Goal: Book appointment/travel/reservation

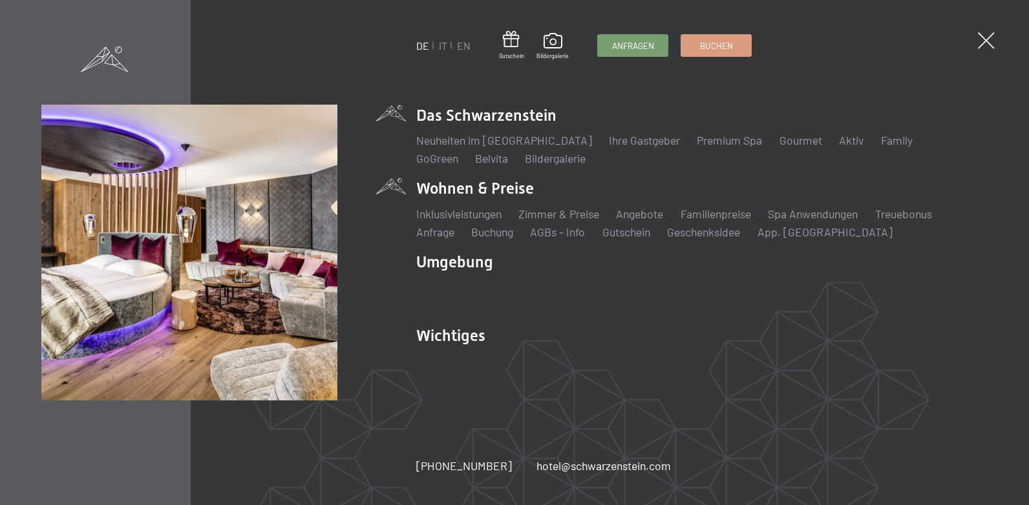
click at [498, 186] on li "Wohnen & Preise Inklusivleistungen Zimmer & Preise Liste Angebote Liste Familie…" at bounding box center [702, 209] width 572 height 62
click at [562, 213] on link "Zimmer & Preise" at bounding box center [558, 214] width 81 height 14
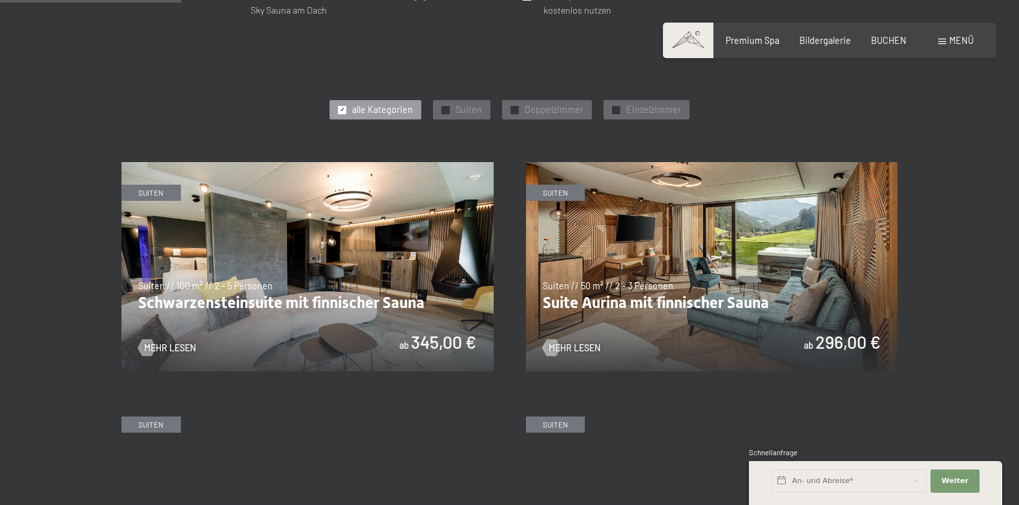
scroll to position [582, 0]
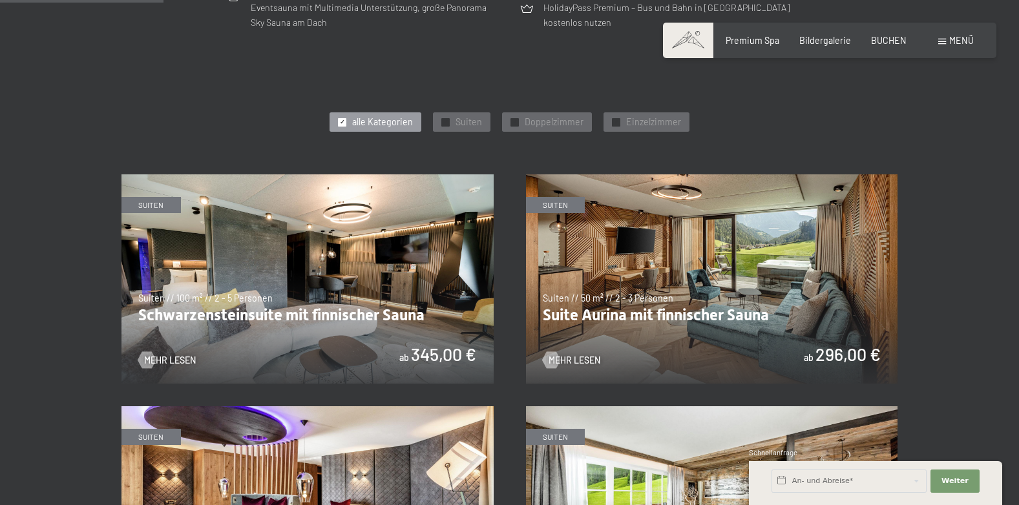
click at [372, 260] on img at bounding box center [307, 278] width 372 height 209
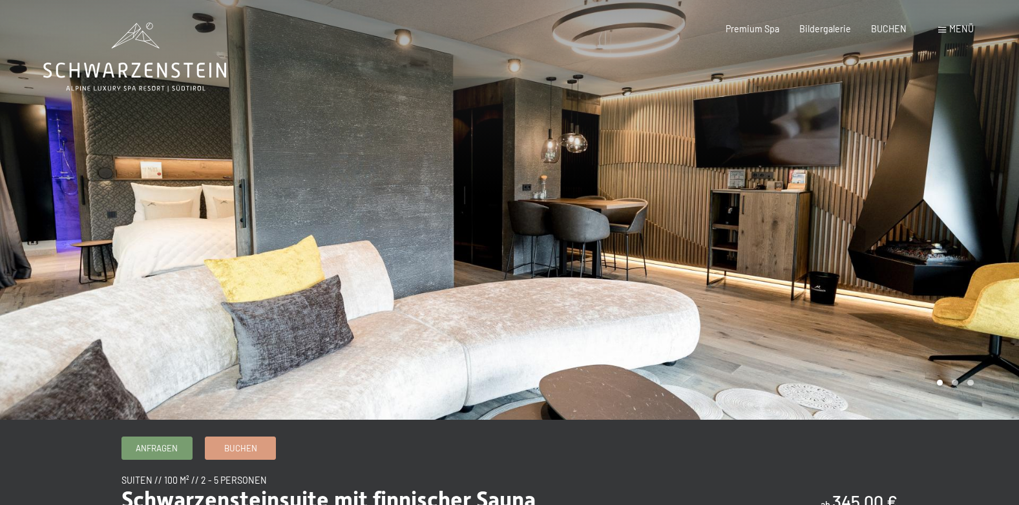
click at [65, 227] on div at bounding box center [255, 210] width 510 height 420
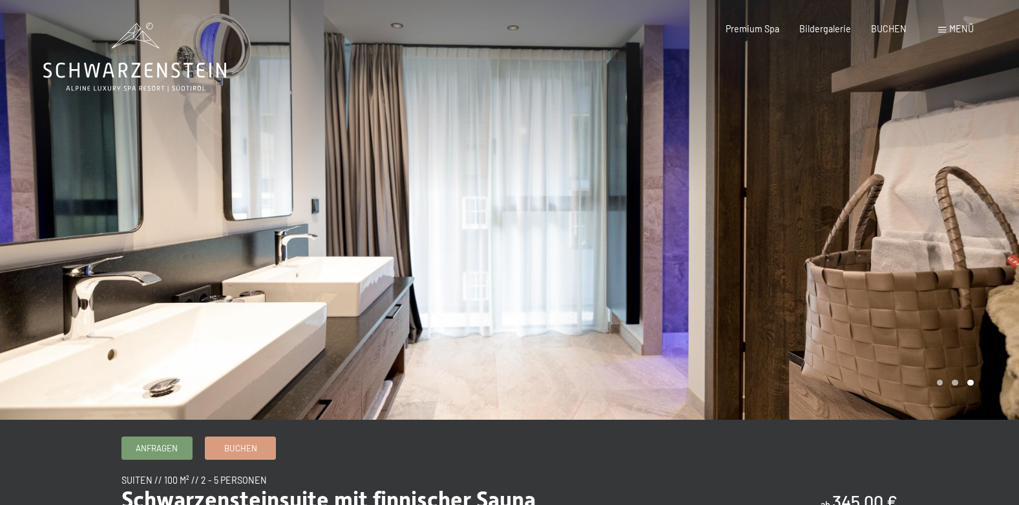
click at [65, 227] on div at bounding box center [255, 210] width 510 height 420
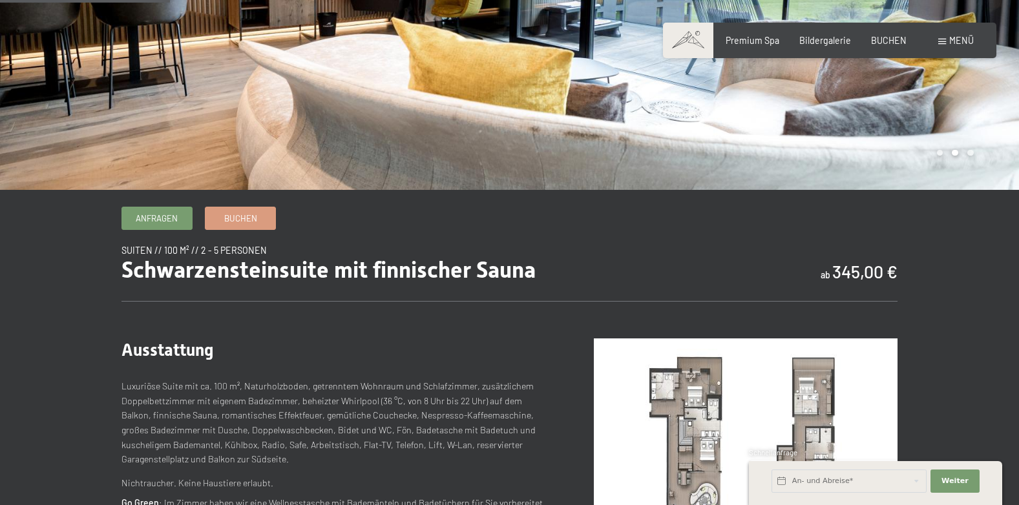
scroll to position [258, 0]
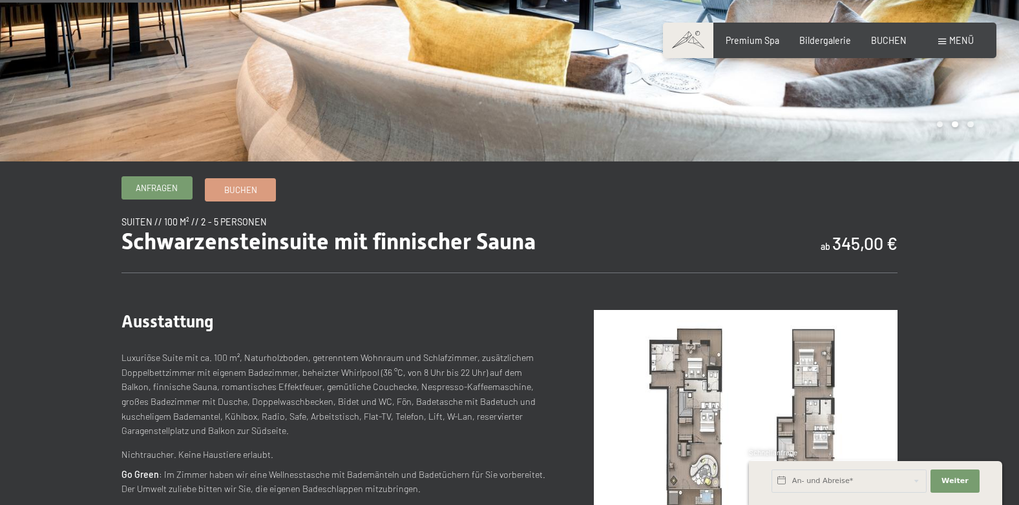
click at [162, 187] on span "Anfragen" at bounding box center [157, 188] width 42 height 12
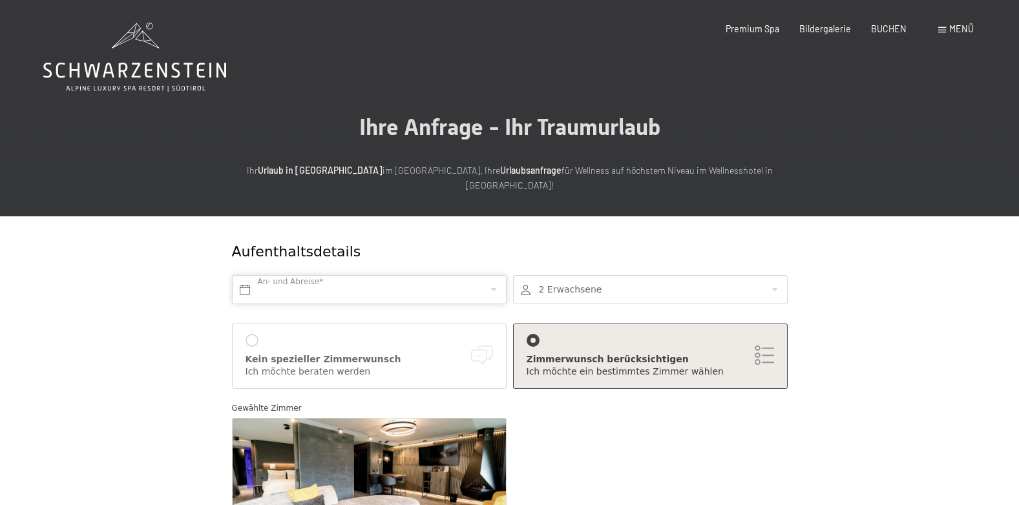
click at [372, 275] on input "text" at bounding box center [369, 289] width 275 height 29
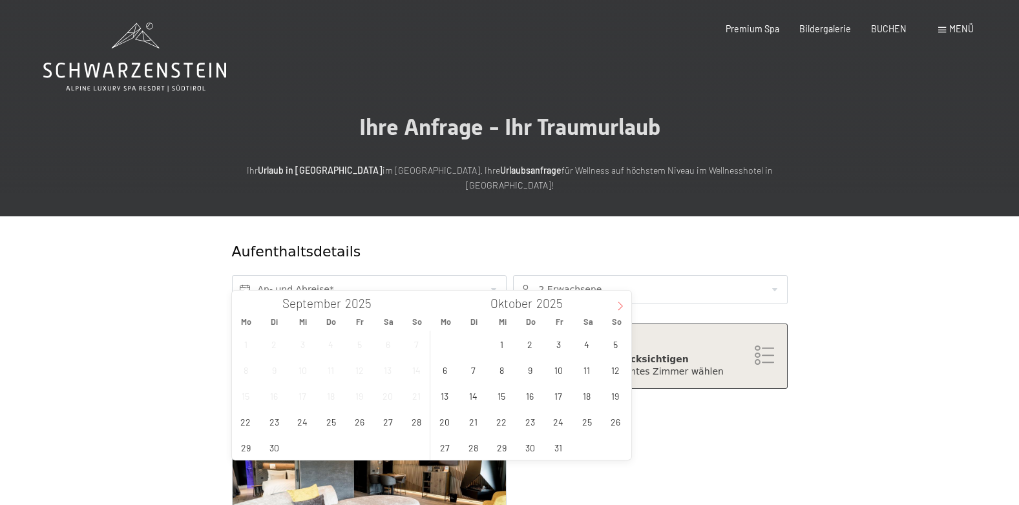
click at [620, 306] on icon at bounding box center [620, 306] width 9 height 9
click at [615, 346] on span "2" at bounding box center [615, 344] width 25 height 25
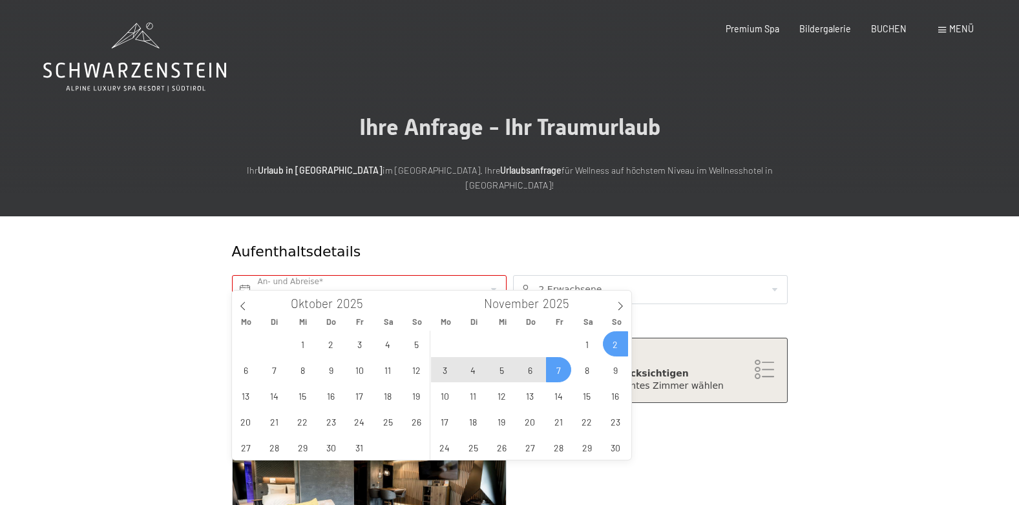
click at [560, 375] on span "7" at bounding box center [558, 369] width 25 height 25
type input "So. 02.11.2025 - Fr. 07.11.2025"
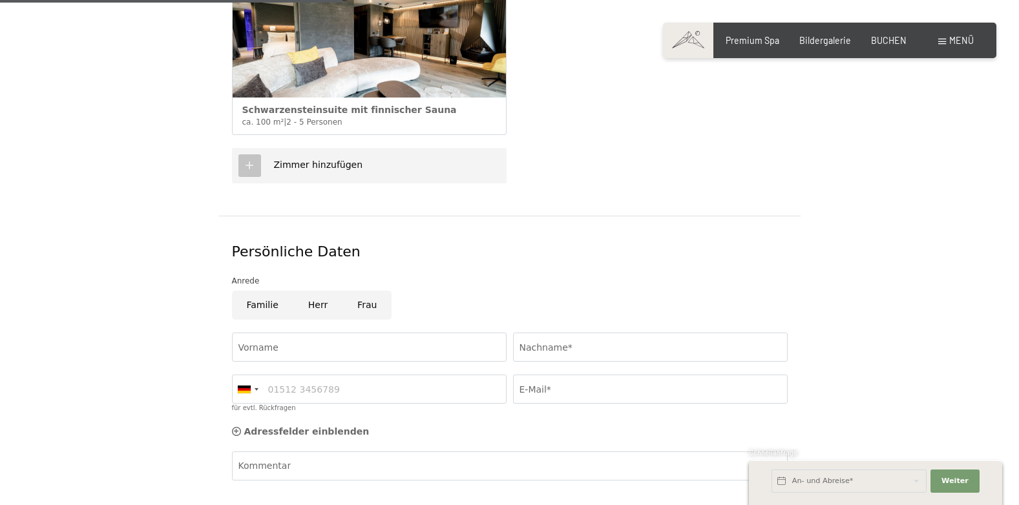
scroll to position [517, 0]
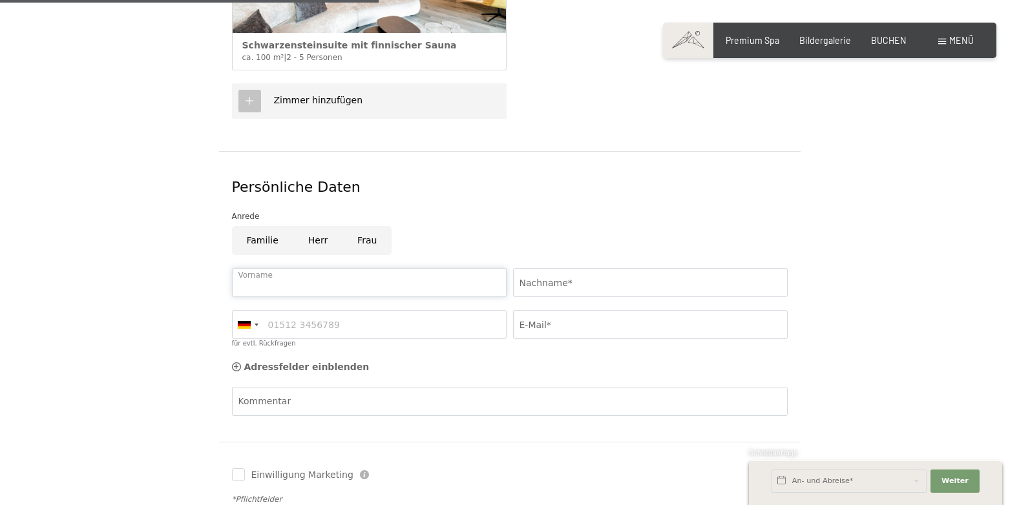
click at [343, 271] on input "Vorname" at bounding box center [369, 282] width 275 height 29
type input "Hans-Jörg"
type input "Bauer"
type input "h.bauer@ssk.cc"
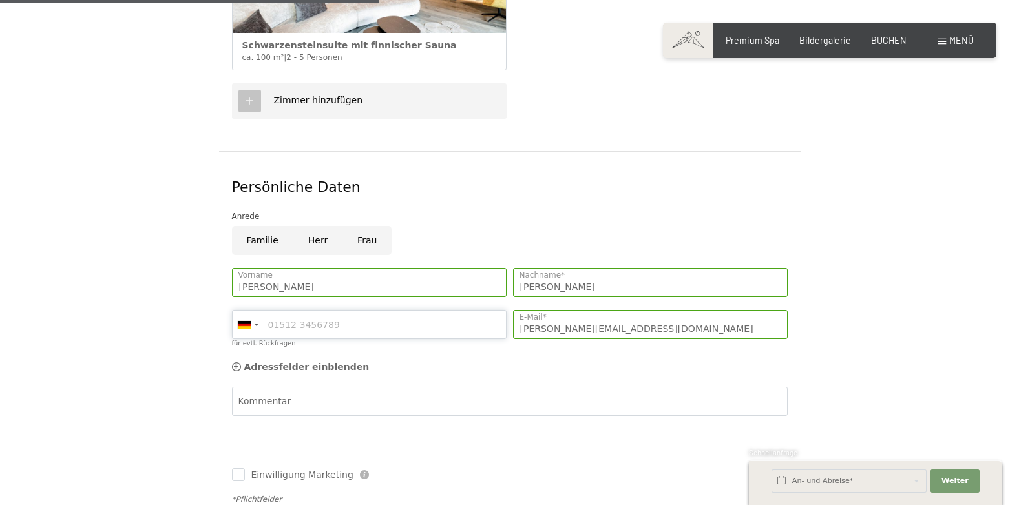
click at [383, 310] on input "für evtl. Rückfragen" at bounding box center [369, 324] width 275 height 29
click at [255, 324] on div at bounding box center [257, 325] width 4 height 3
click at [256, 324] on div at bounding box center [257, 325] width 4 height 3
click at [260, 311] on div at bounding box center [248, 325] width 30 height 28
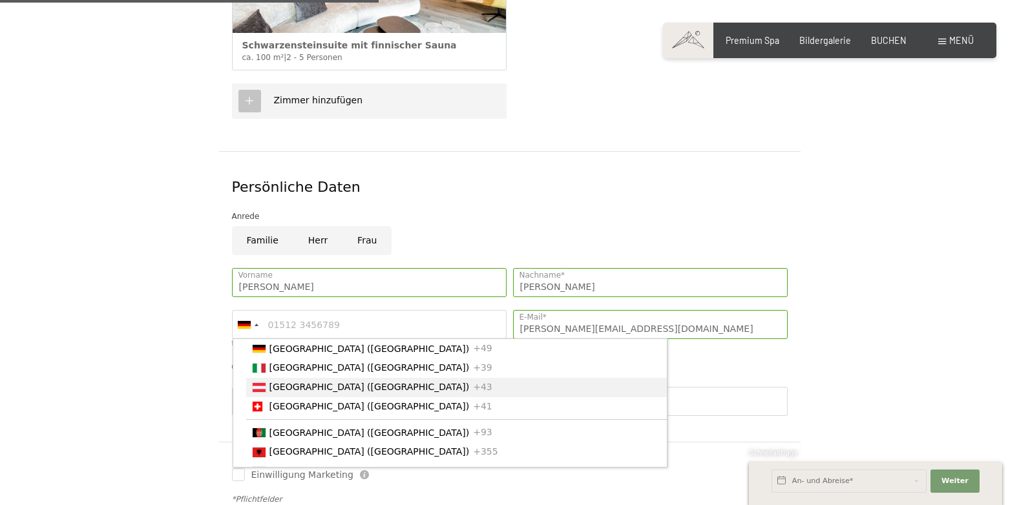
click at [281, 382] on span "[GEOGRAPHIC_DATA] ([GEOGRAPHIC_DATA])" at bounding box center [369, 387] width 200 height 10
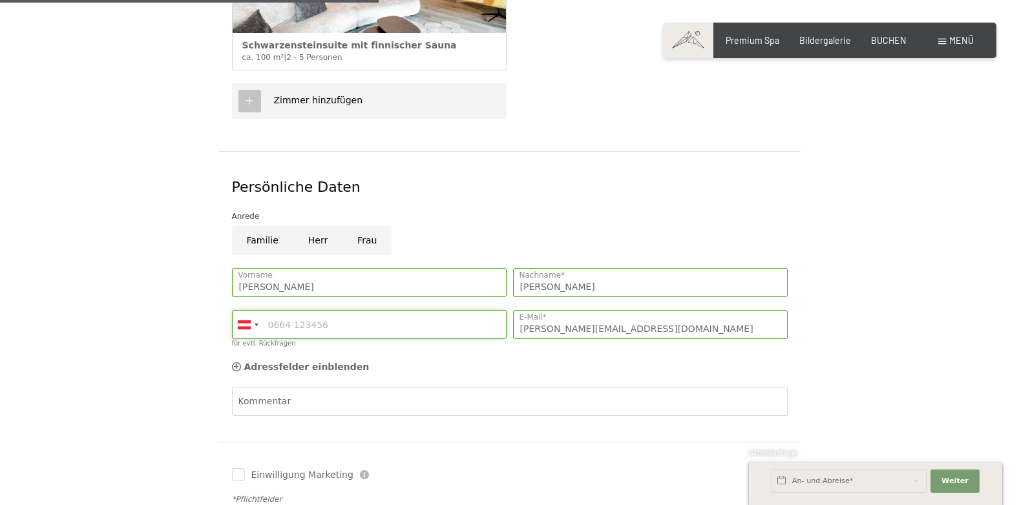
click at [338, 310] on input "für evtl. Rückfragen" at bounding box center [369, 324] width 275 height 29
type input "0676845115539"
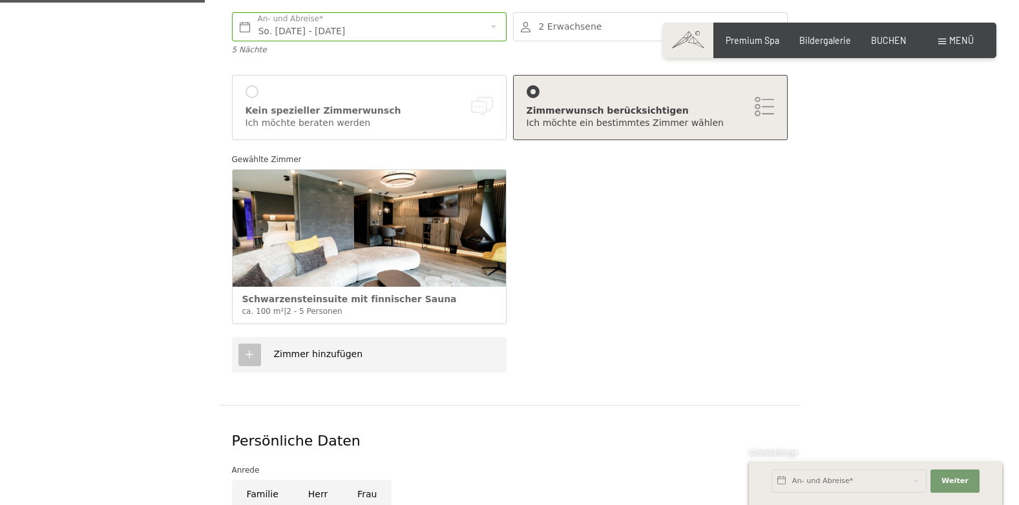
scroll to position [258, 0]
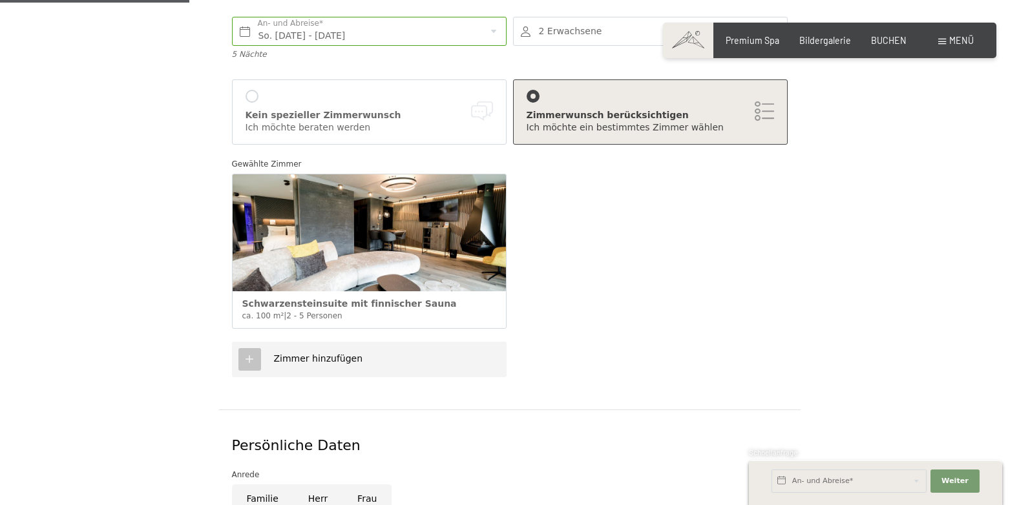
click at [769, 109] on div "Zimmerwunsch berücksichtigen" at bounding box center [651, 115] width 248 height 13
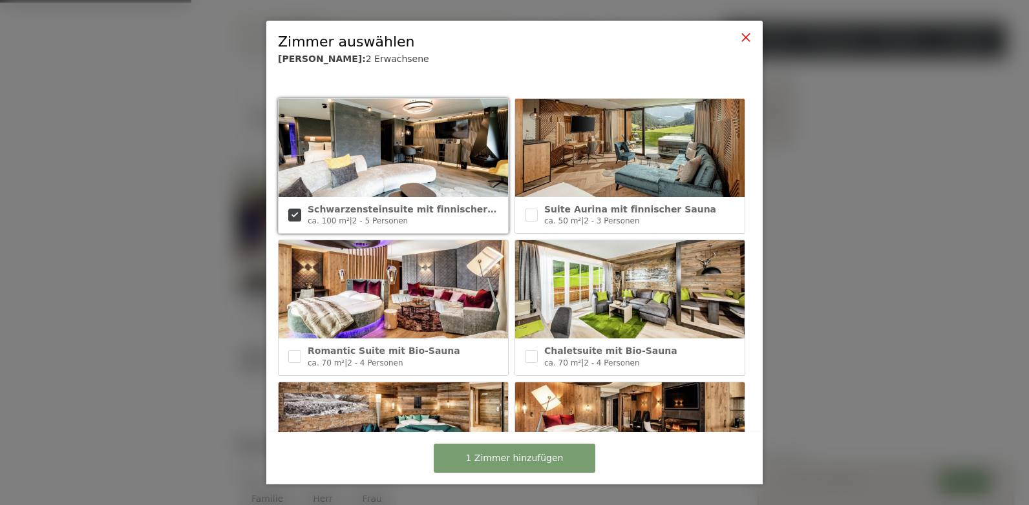
click at [745, 36] on icon at bounding box center [746, 37] width 10 height 10
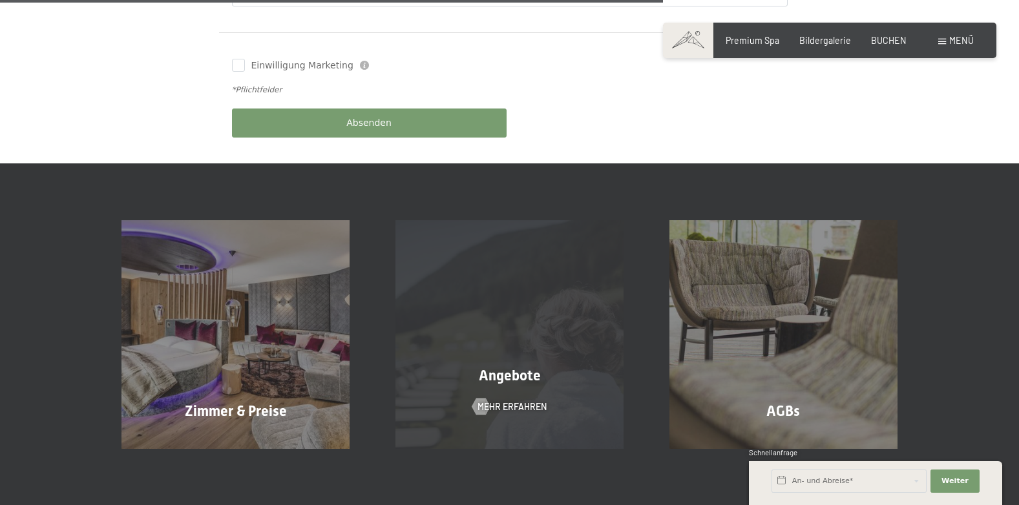
scroll to position [905, 0]
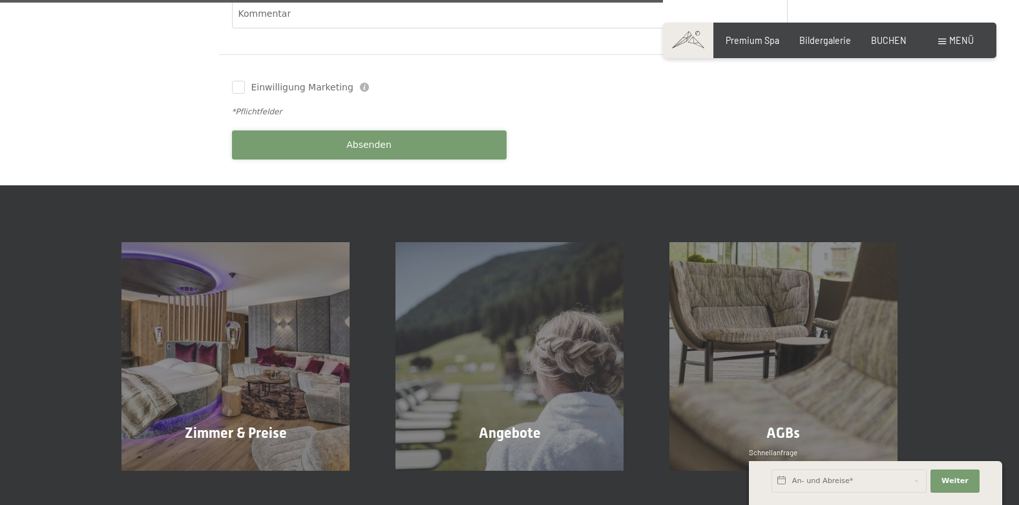
click at [372, 139] on span "Absenden" at bounding box center [368, 145] width 45 height 13
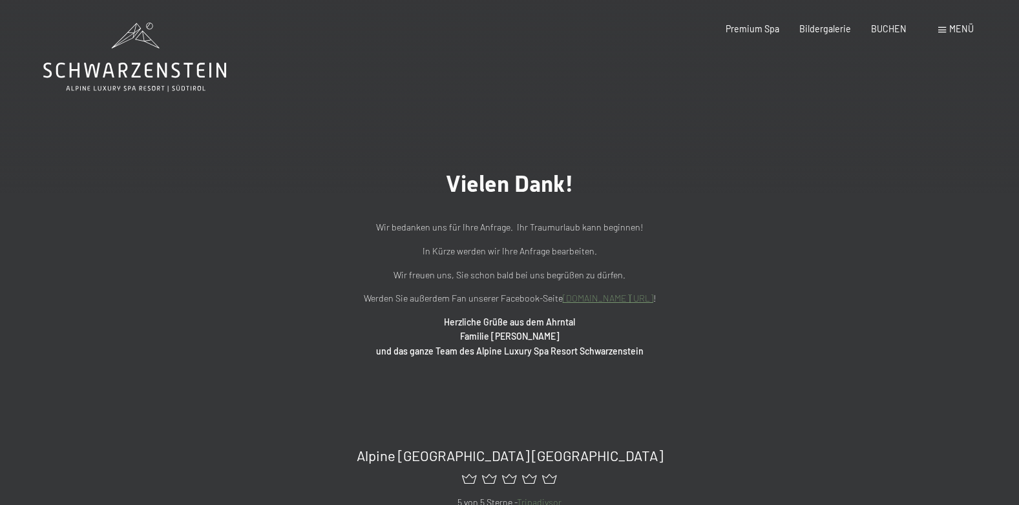
click at [942, 34] on div "Menü" at bounding box center [956, 29] width 36 height 13
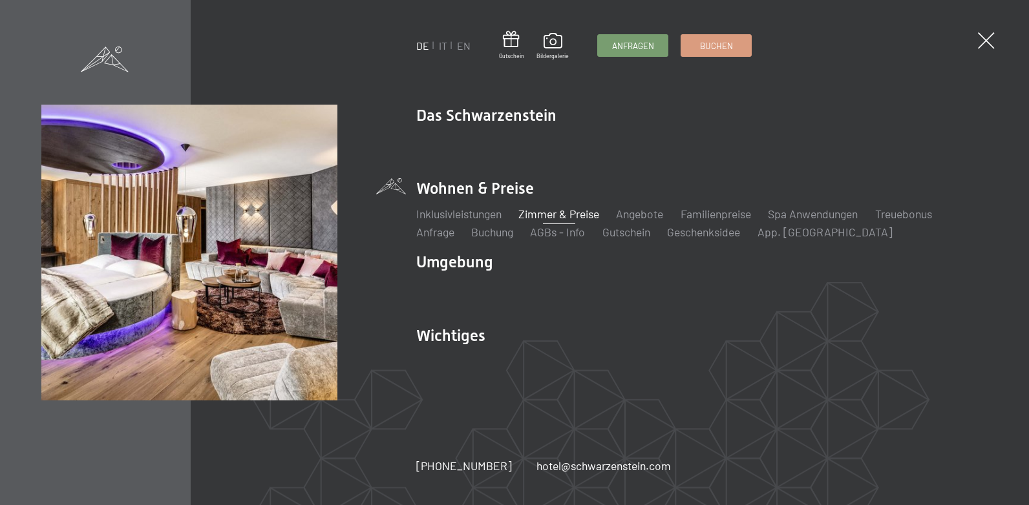
click at [566, 216] on link "Zimmer & Preise" at bounding box center [558, 214] width 81 height 14
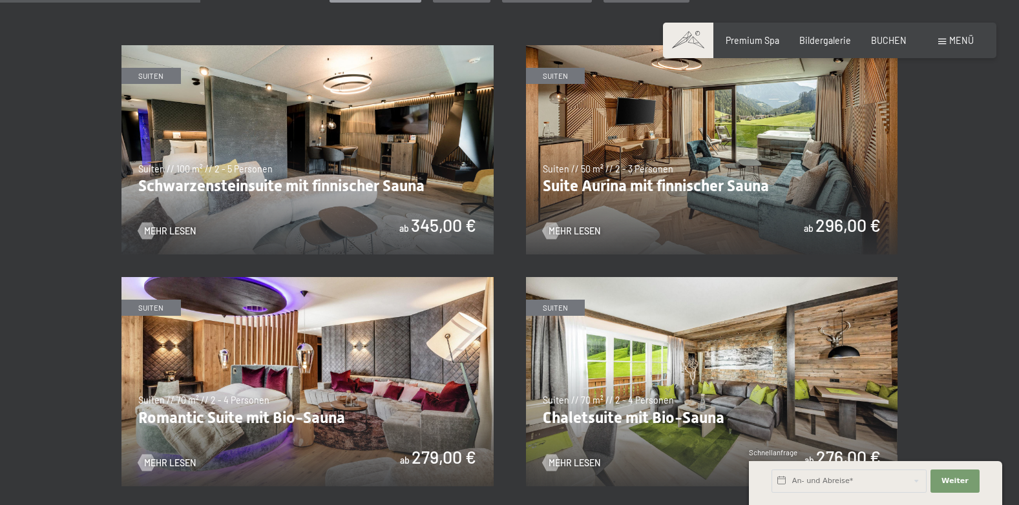
click at [286, 181] on img at bounding box center [307, 149] width 372 height 209
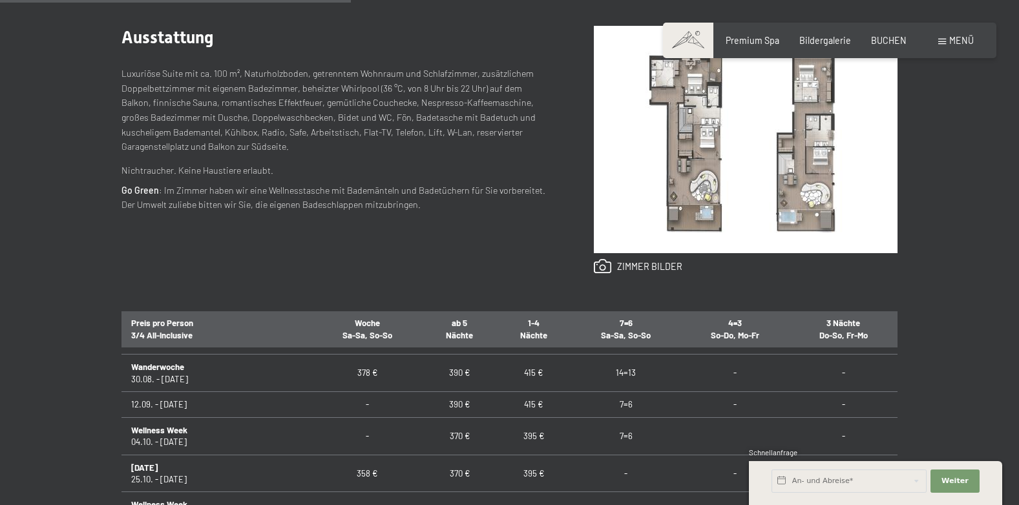
scroll to position [950, 0]
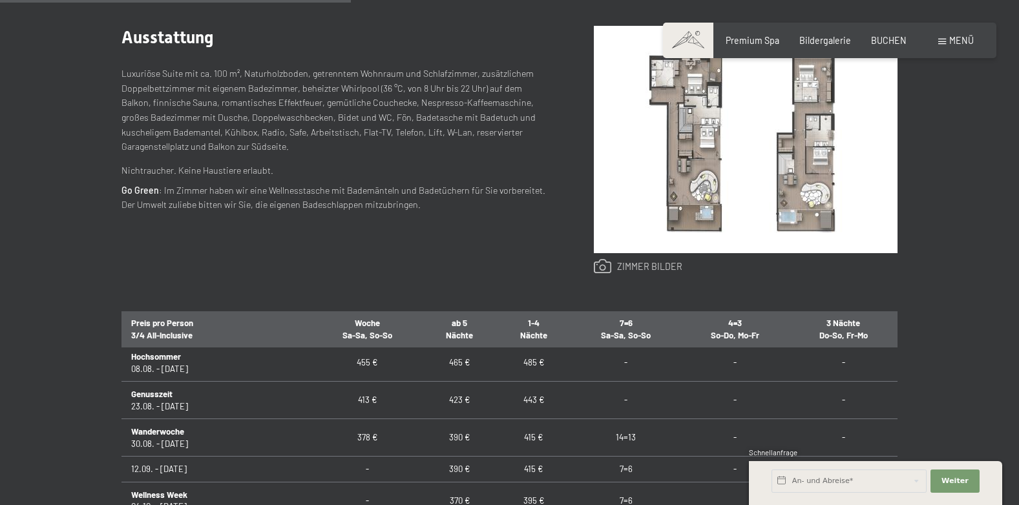
click at [624, 267] on link at bounding box center [638, 267] width 89 height 16
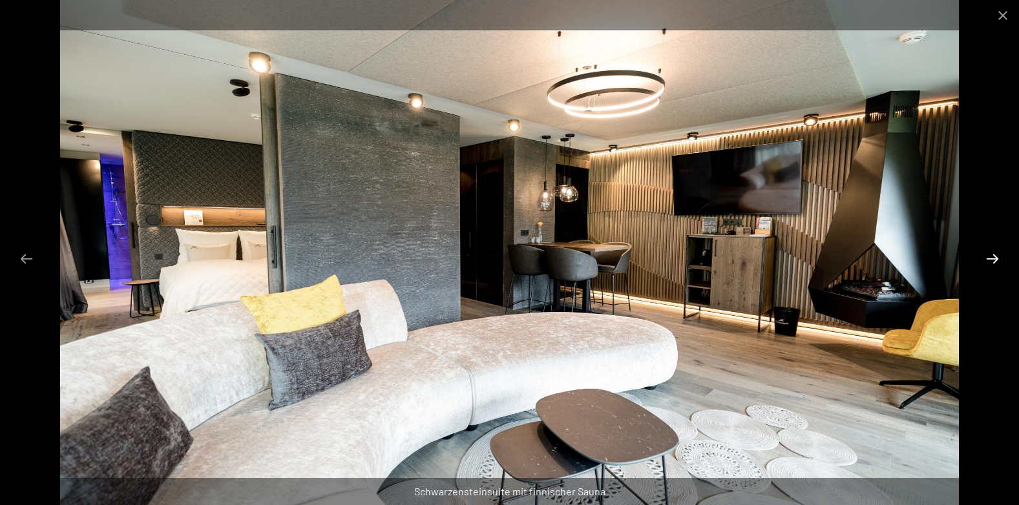
click at [998, 260] on button "Next slide" at bounding box center [992, 258] width 27 height 25
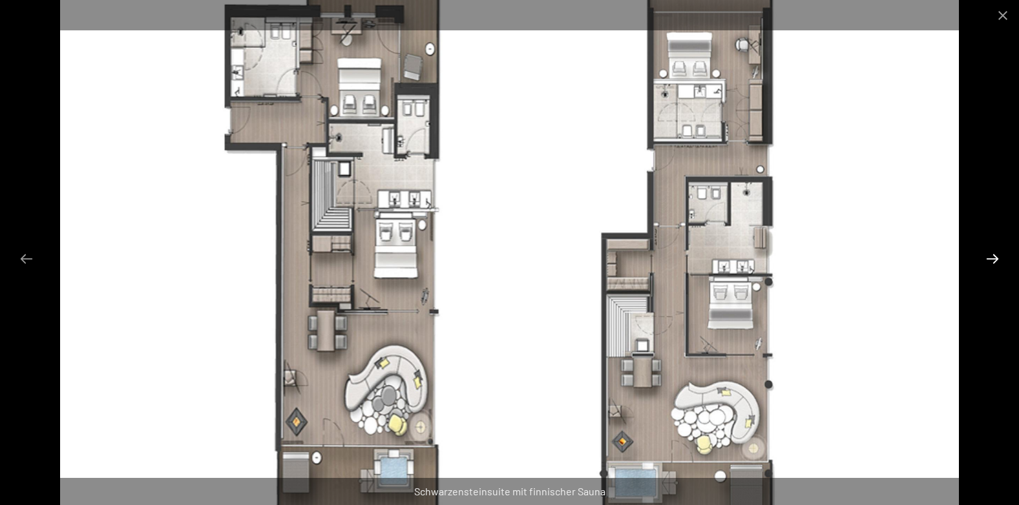
click at [998, 260] on button "Next slide" at bounding box center [992, 258] width 27 height 25
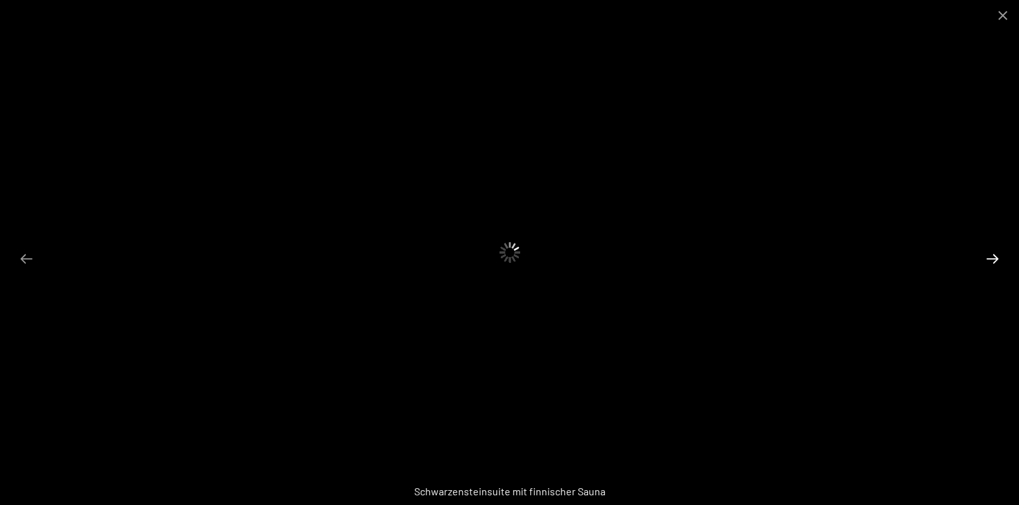
click at [998, 260] on button "Next slide" at bounding box center [992, 258] width 27 height 25
click at [25, 252] on button "Previous slide" at bounding box center [26, 258] width 27 height 25
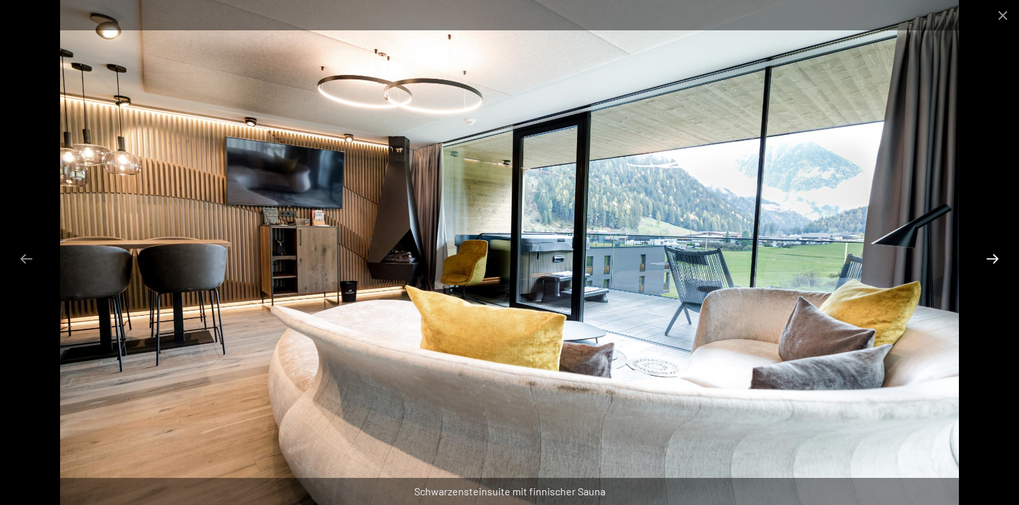
click at [996, 262] on button "Next slide" at bounding box center [992, 258] width 27 height 25
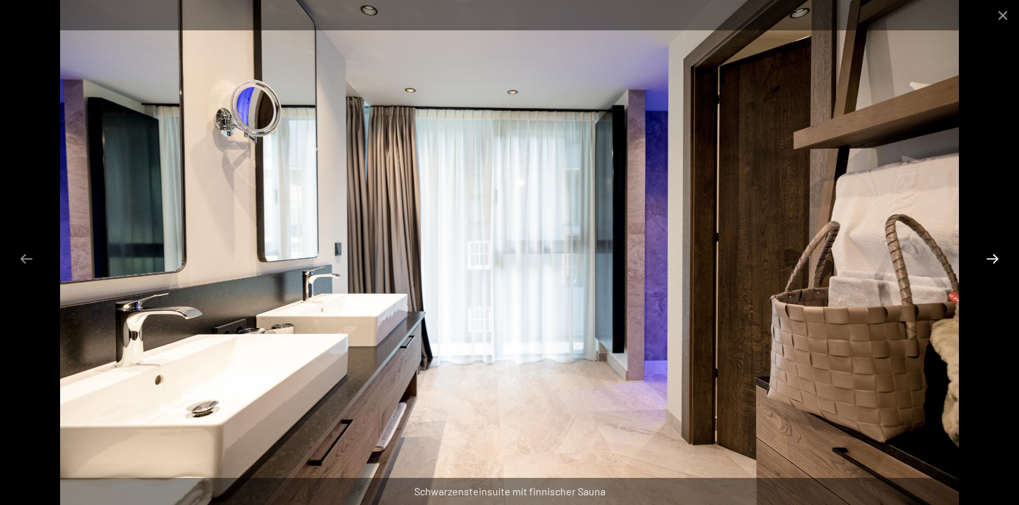
click at [996, 262] on button "Next slide" at bounding box center [992, 258] width 27 height 25
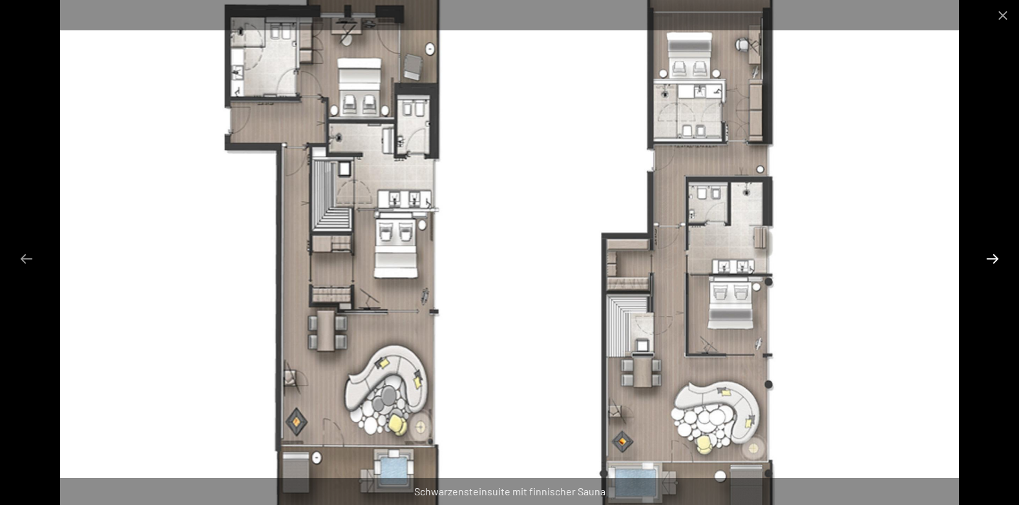
click at [996, 262] on button "Next slide" at bounding box center [992, 258] width 27 height 25
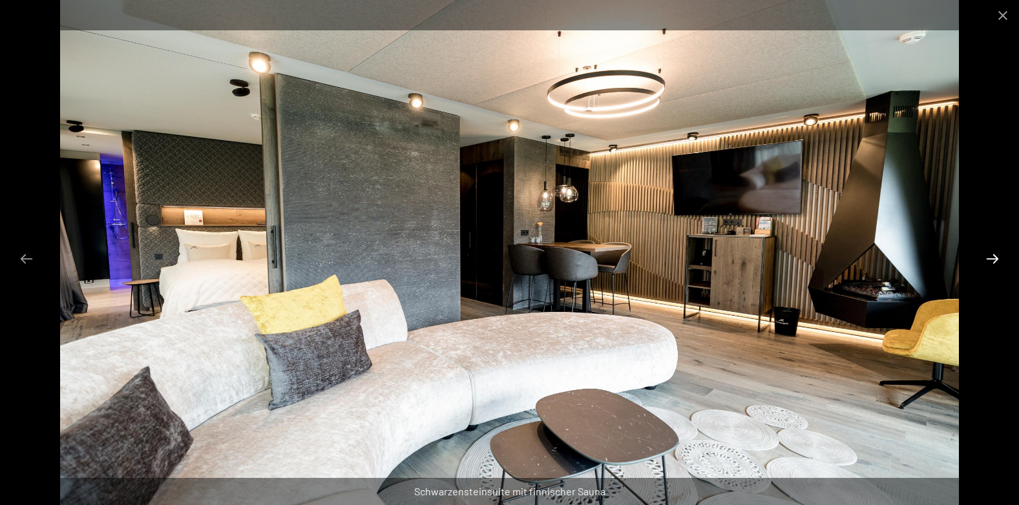
click at [996, 262] on button "Next slide" at bounding box center [992, 258] width 27 height 25
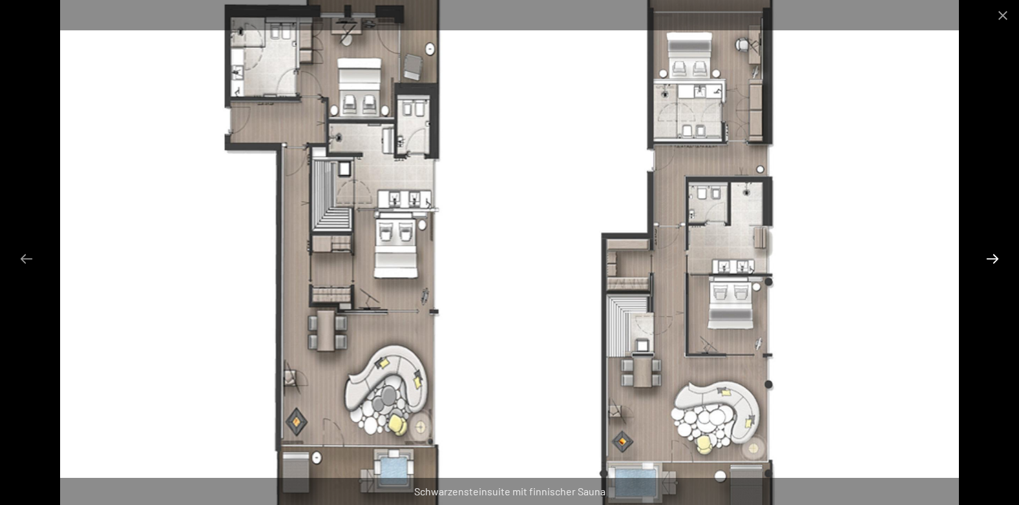
click at [996, 262] on button "Next slide" at bounding box center [992, 258] width 27 height 25
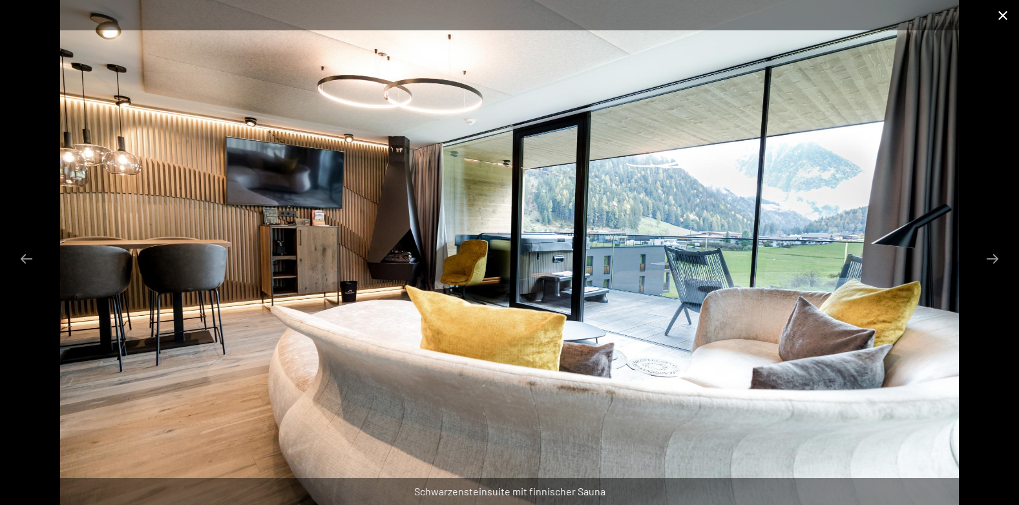
click at [1008, 17] on button "Close gallery" at bounding box center [1003, 15] width 32 height 30
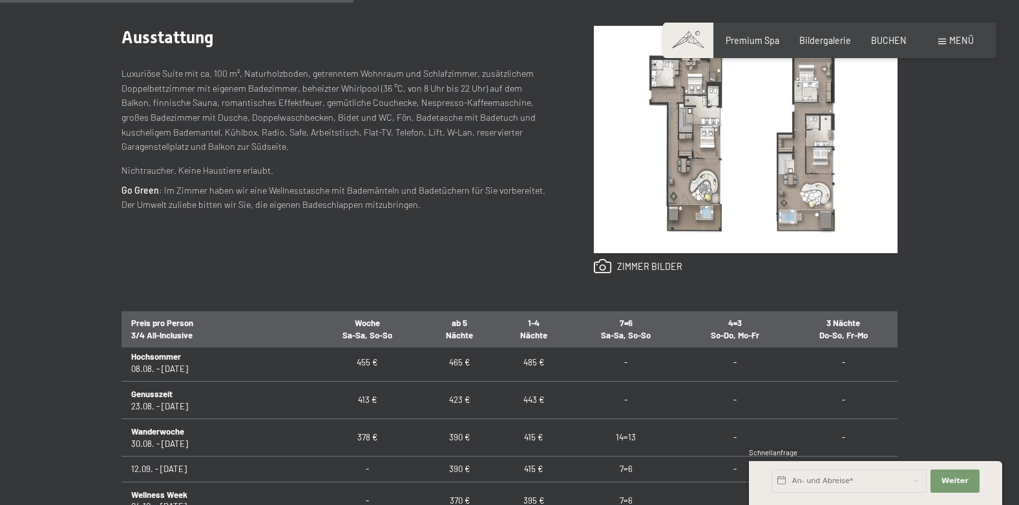
scroll to position [607, 0]
